Goal: Navigation & Orientation: Find specific page/section

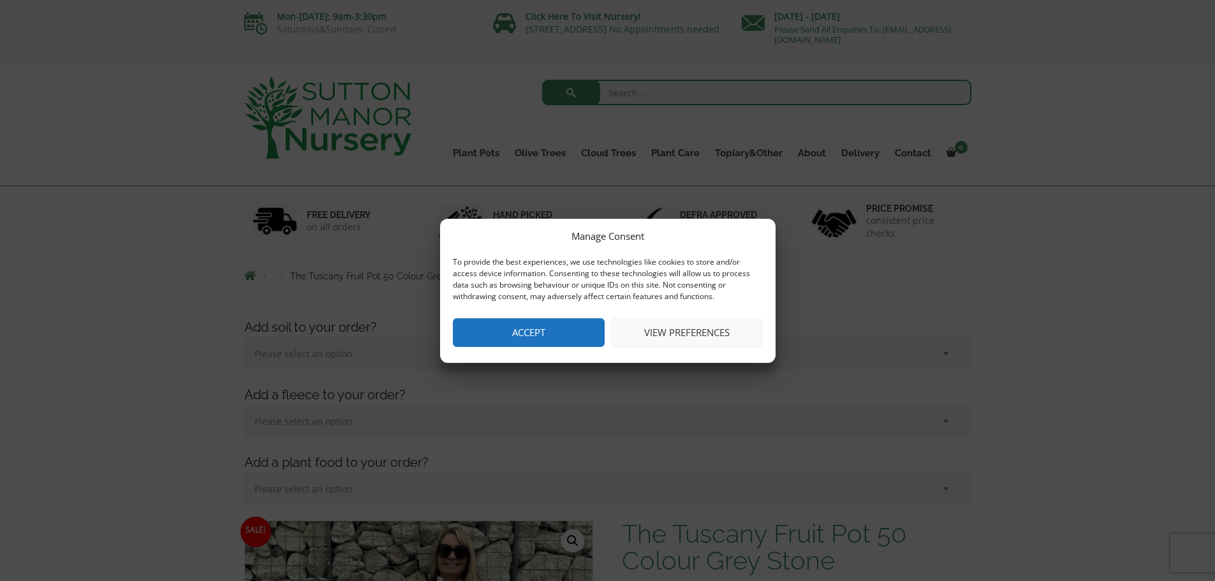
click at [537, 335] on button "Accept" at bounding box center [529, 332] width 152 height 29
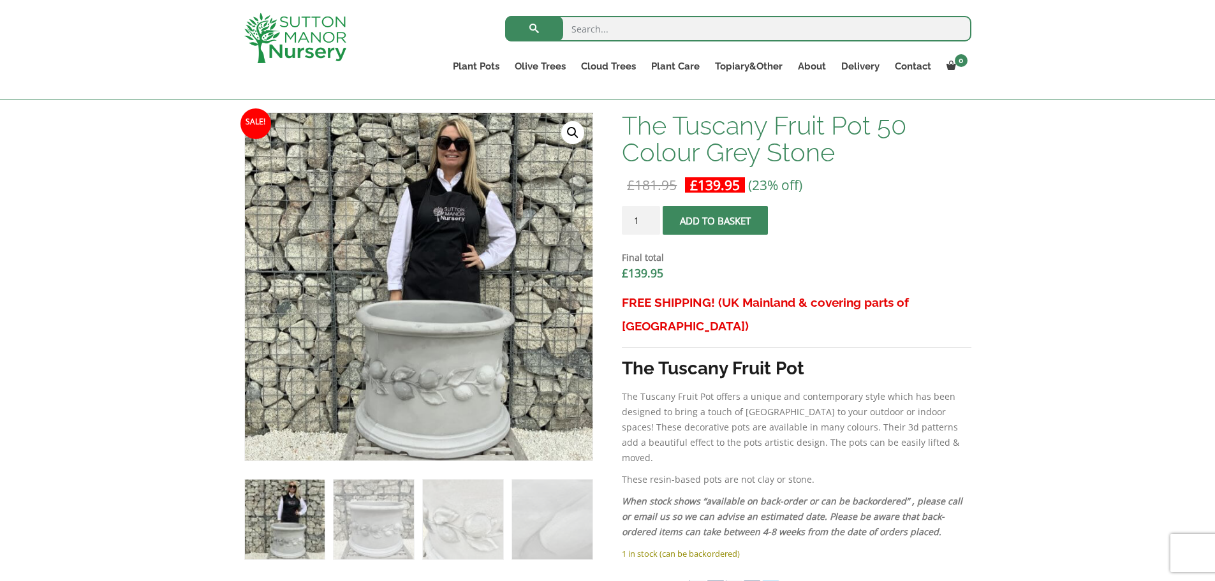
scroll to position [446, 0]
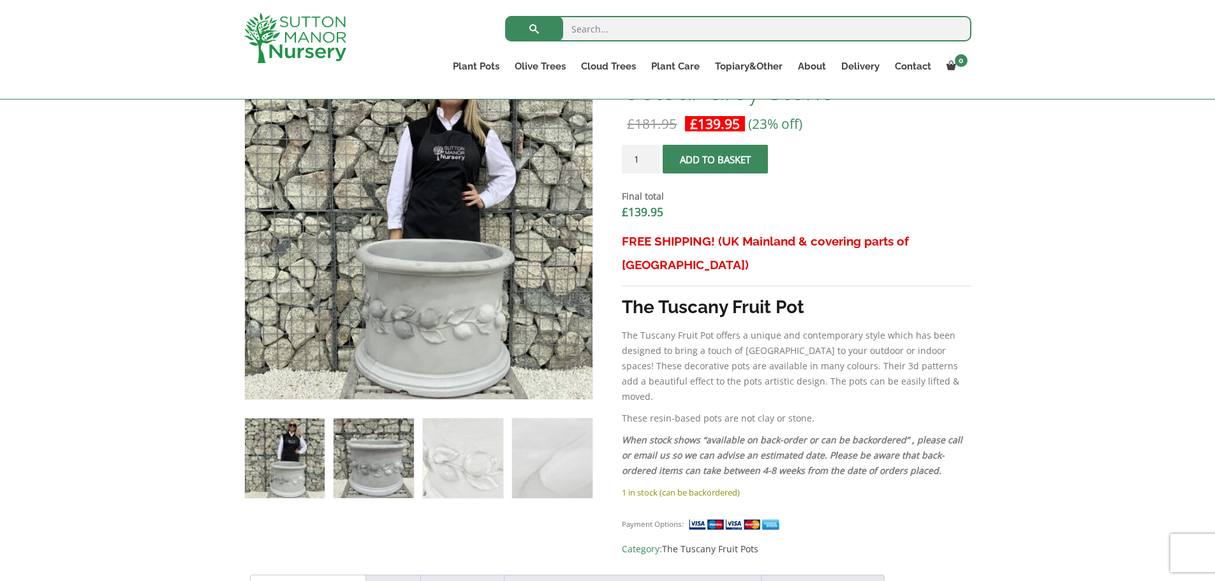
click at [377, 486] on img at bounding box center [374, 458] width 80 height 80
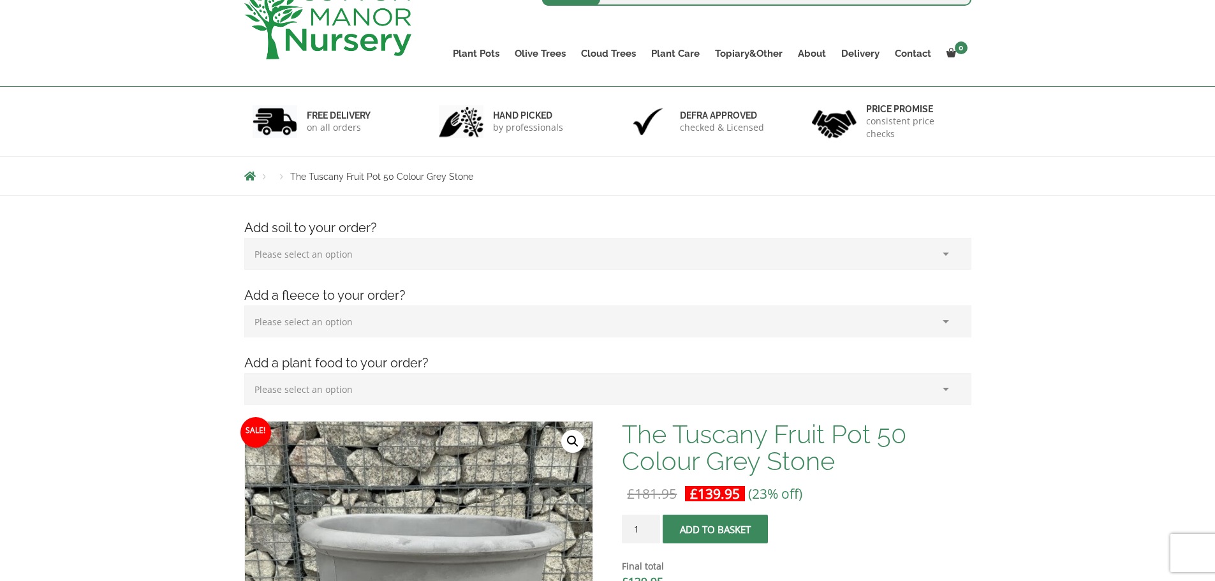
scroll to position [0, 0]
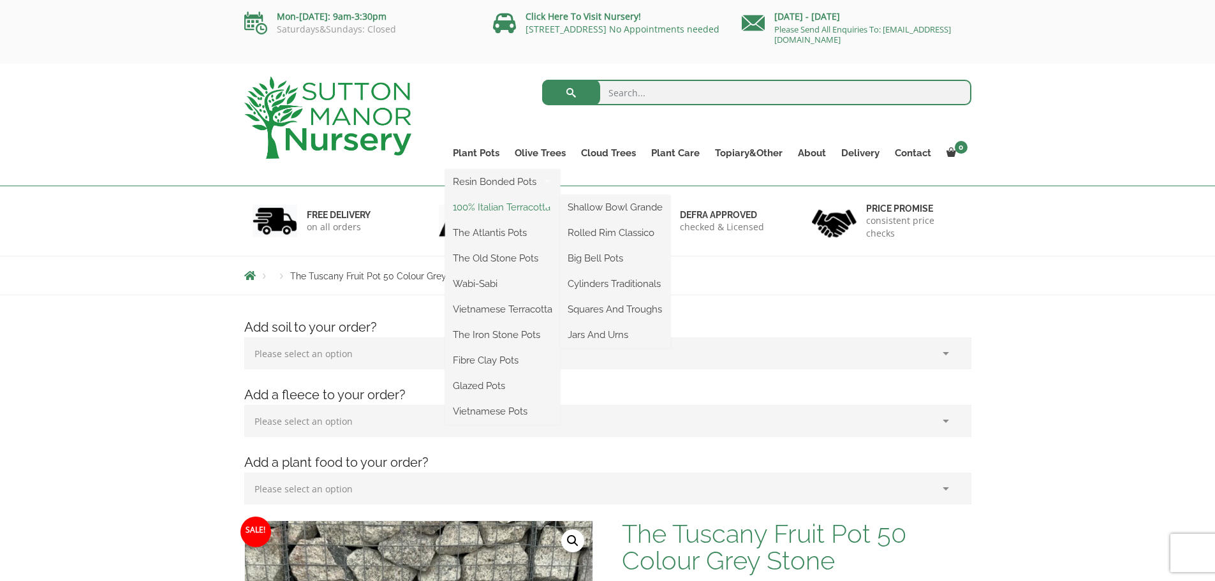
click at [511, 205] on link "100% Italian Terracotta" at bounding box center [502, 207] width 115 height 19
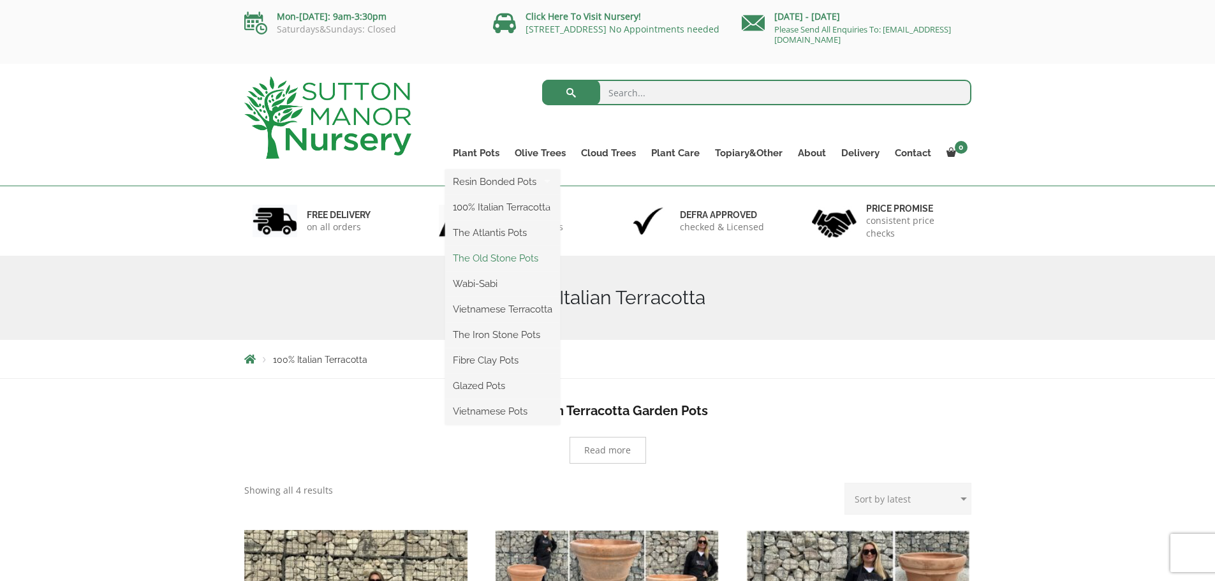
click at [503, 258] on link "The Old Stone Pots" at bounding box center [502, 258] width 115 height 19
